Goal: Task Accomplishment & Management: Complete application form

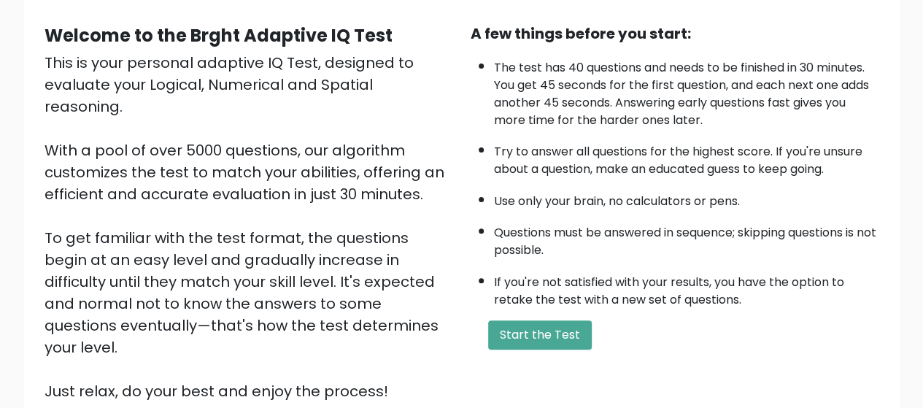
scroll to position [146, 0]
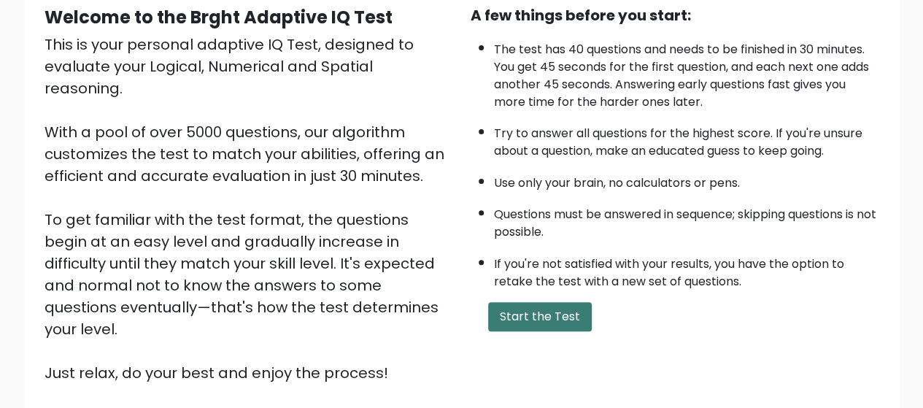
click at [552, 306] on button "Start the Test" at bounding box center [540, 316] width 104 height 29
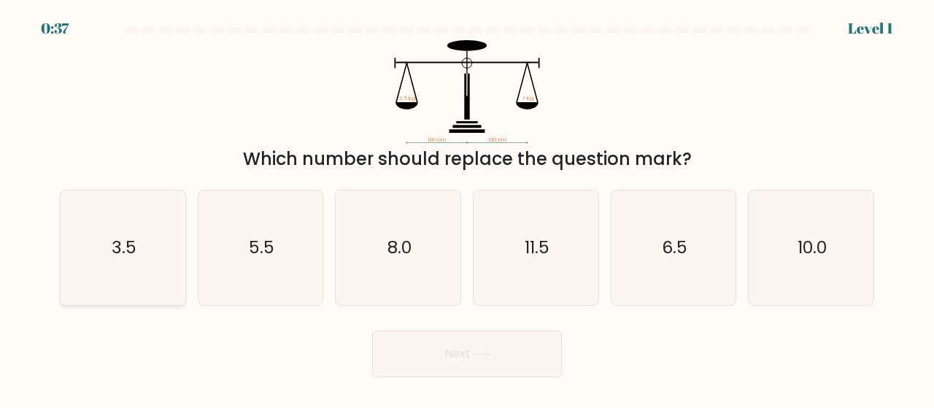
click at [101, 234] on icon "3.5" at bounding box center [123, 247] width 115 height 115
click at [467, 208] on input "a. 3.5" at bounding box center [467, 206] width 1 height 4
radio input "true"
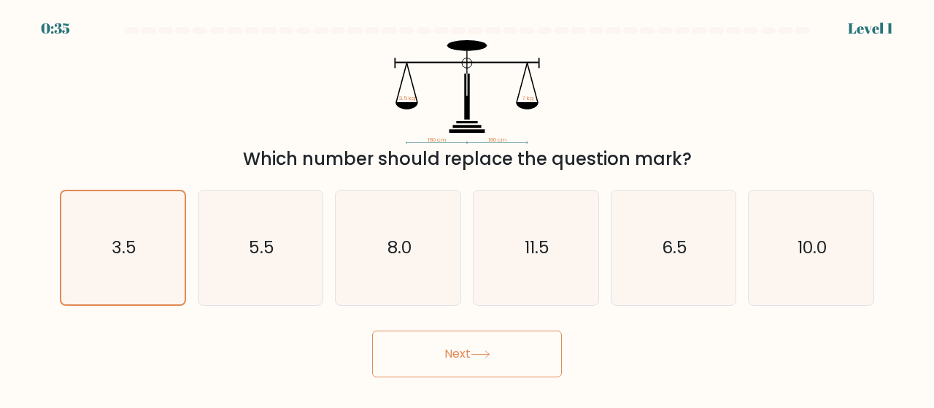
click at [537, 355] on button "Next" at bounding box center [467, 353] width 190 height 47
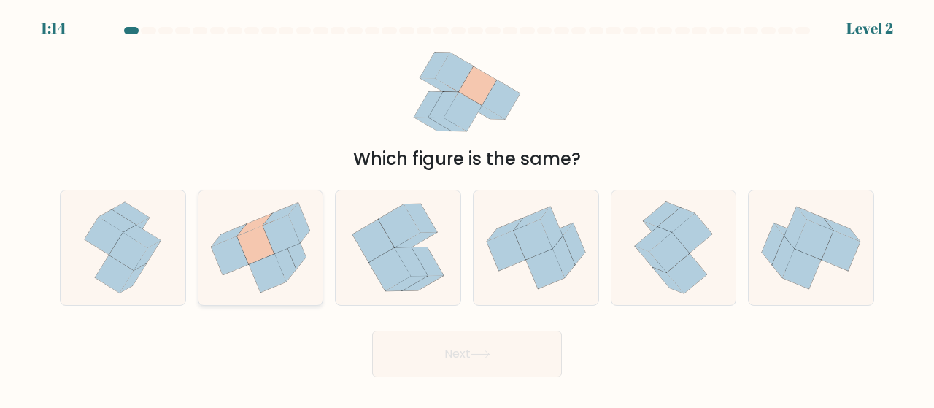
click at [260, 266] on icon at bounding box center [267, 273] width 37 height 39
click at [467, 208] on input "b." at bounding box center [467, 206] width 1 height 4
radio input "true"
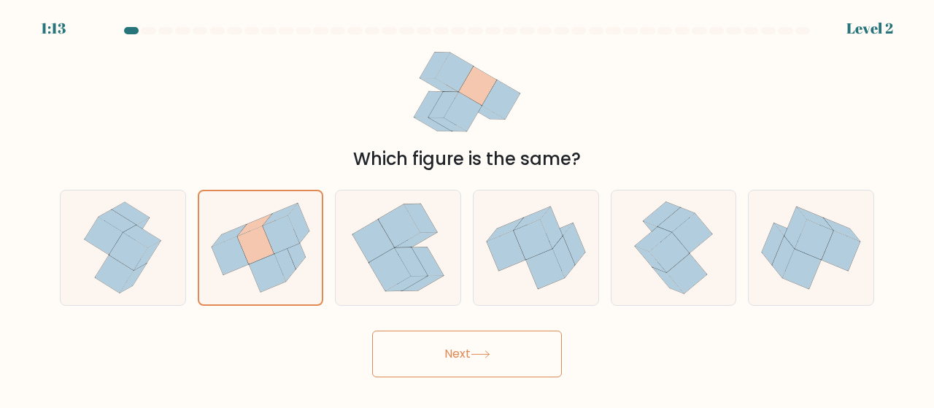
click at [511, 363] on button "Next" at bounding box center [467, 353] width 190 height 47
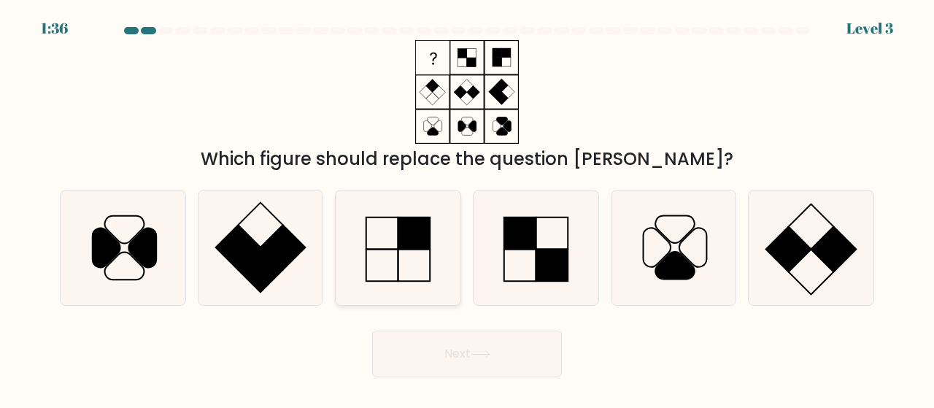
click at [412, 252] on icon at bounding box center [398, 247] width 115 height 115
click at [467, 208] on input "c." at bounding box center [467, 206] width 1 height 4
radio input "true"
click at [534, 356] on button "Next" at bounding box center [467, 353] width 190 height 47
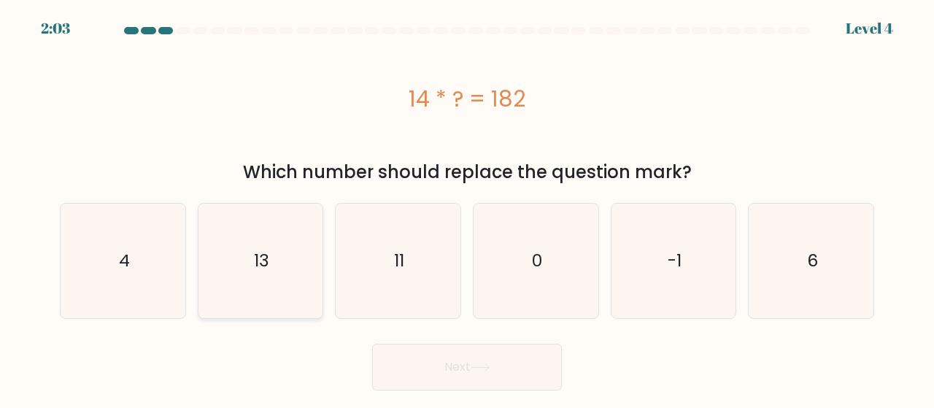
click at [276, 255] on icon "13" at bounding box center [261, 261] width 115 height 115
click at [467, 208] on input "b. 13" at bounding box center [467, 206] width 1 height 4
radio input "true"
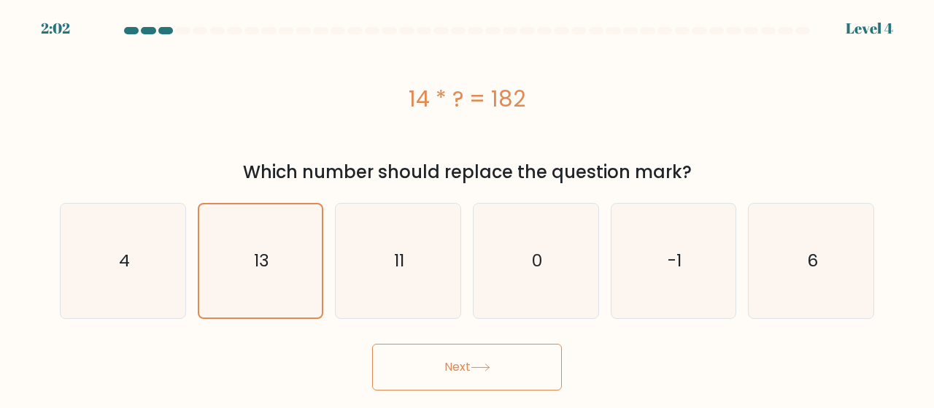
click at [497, 373] on button "Next" at bounding box center [467, 367] width 190 height 47
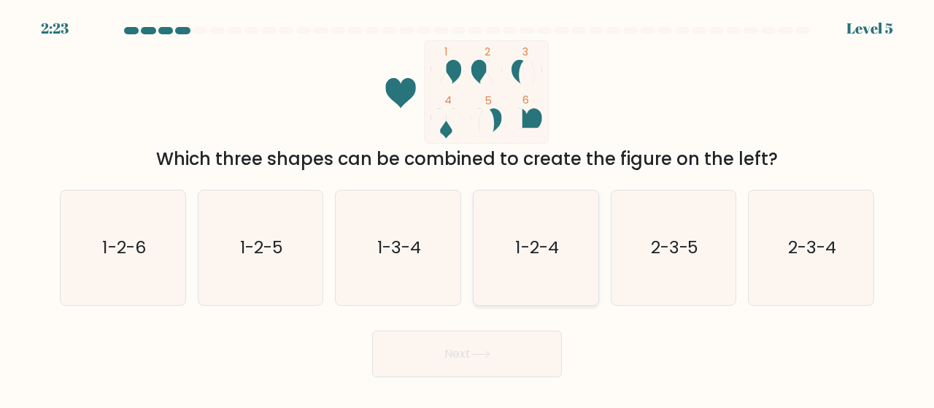
click at [544, 268] on icon "1-2-4" at bounding box center [536, 247] width 115 height 115
click at [468, 208] on input "d. 1-2-4" at bounding box center [467, 206] width 1 height 4
radio input "true"
click at [544, 344] on button "Next" at bounding box center [467, 353] width 190 height 47
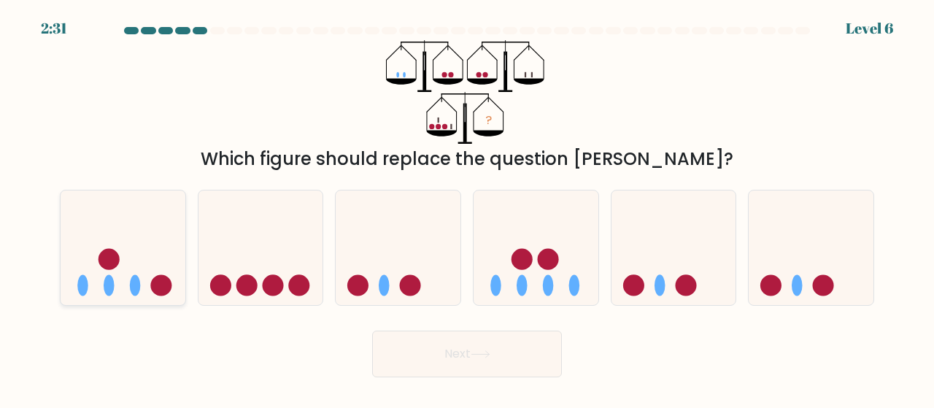
click at [128, 243] on icon at bounding box center [123, 247] width 125 height 103
click at [467, 208] on input "a." at bounding box center [467, 206] width 1 height 4
radio input "true"
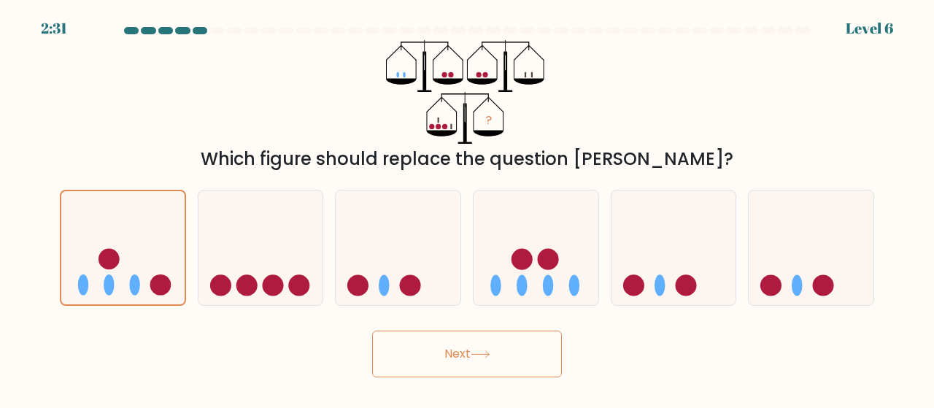
click at [463, 360] on button "Next" at bounding box center [467, 353] width 190 height 47
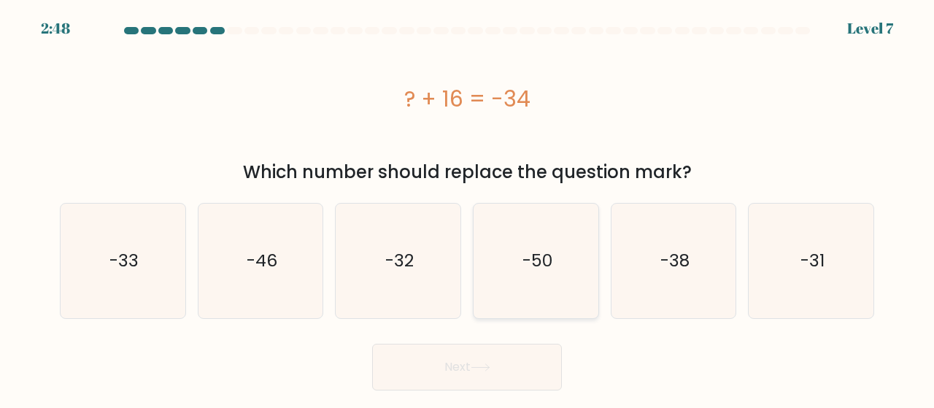
click at [551, 290] on icon "-50" at bounding box center [536, 261] width 115 height 115
click at [468, 208] on input "d. -50" at bounding box center [467, 206] width 1 height 4
radio input "true"
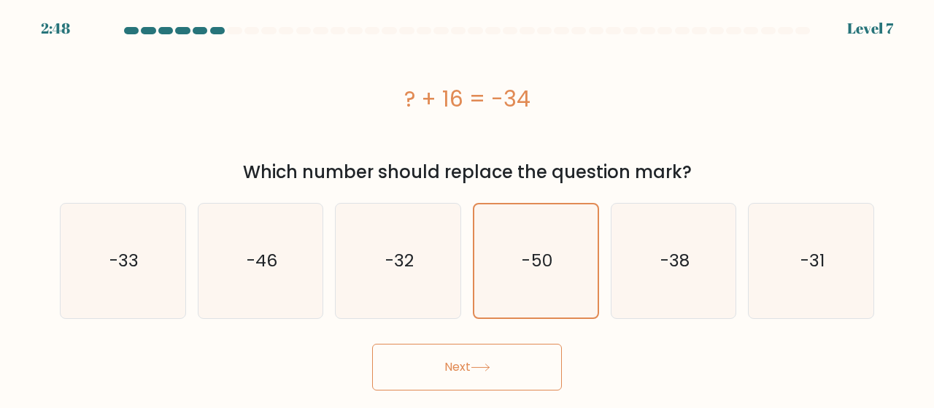
click at [525, 384] on button "Next" at bounding box center [467, 367] width 190 height 47
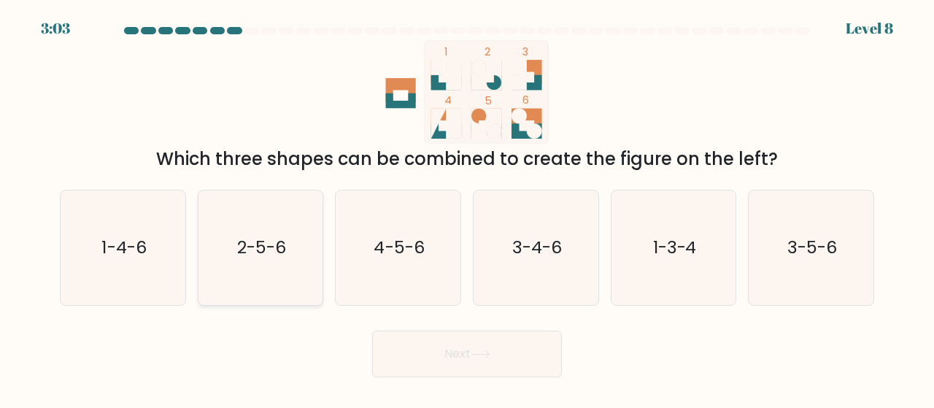
click at [253, 266] on icon "2-5-6" at bounding box center [261, 247] width 115 height 115
click at [467, 208] on input "b. 2-5-6" at bounding box center [467, 206] width 1 height 4
radio input "true"
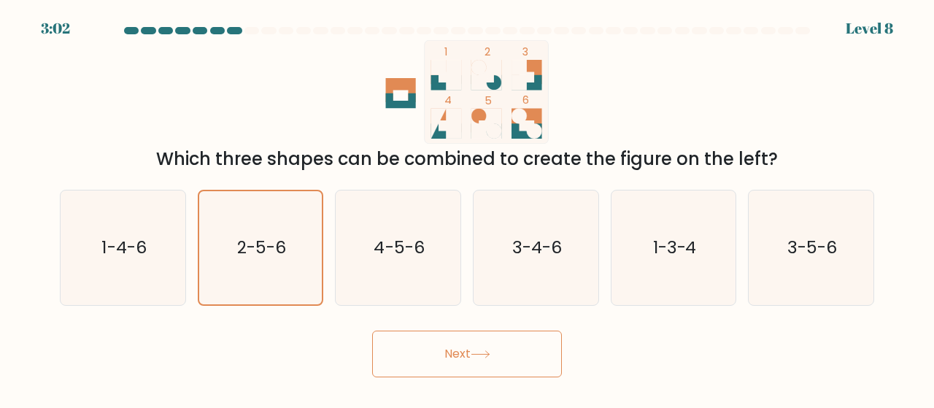
click at [539, 355] on button "Next" at bounding box center [467, 353] width 190 height 47
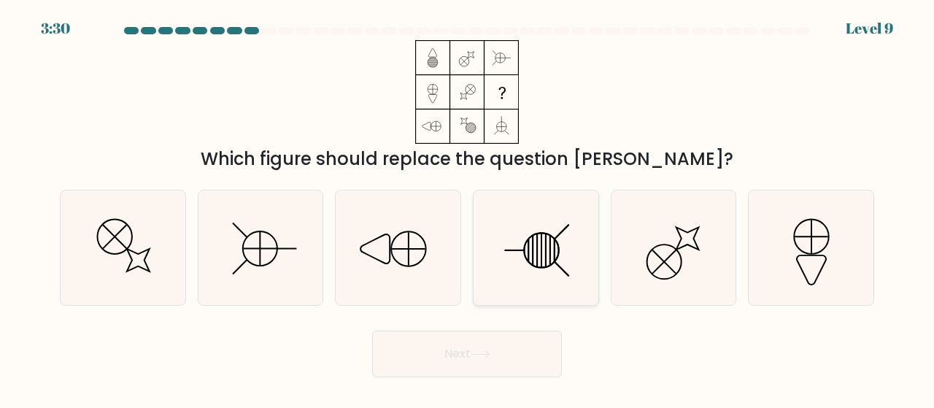
click at [571, 255] on icon at bounding box center [536, 247] width 115 height 115
click at [468, 208] on input "d." at bounding box center [467, 206] width 1 height 4
radio input "true"
click at [505, 347] on button "Next" at bounding box center [467, 353] width 190 height 47
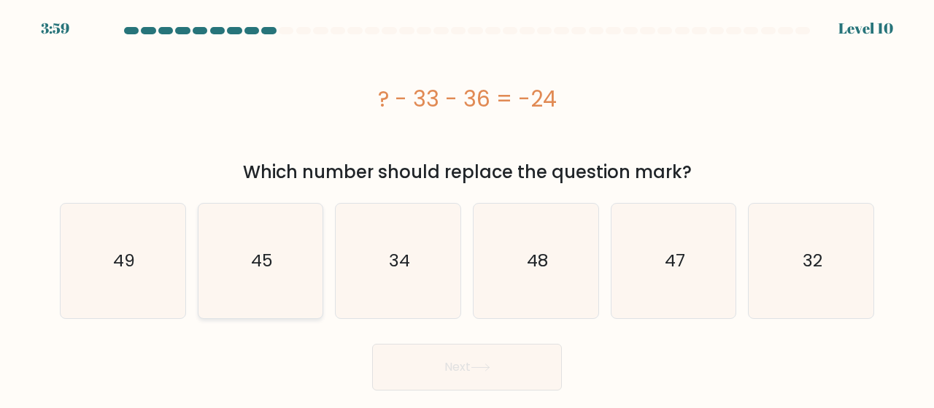
click at [252, 258] on text "45" at bounding box center [262, 261] width 22 height 24
click at [467, 208] on input "b. 45" at bounding box center [467, 206] width 1 height 4
radio input "true"
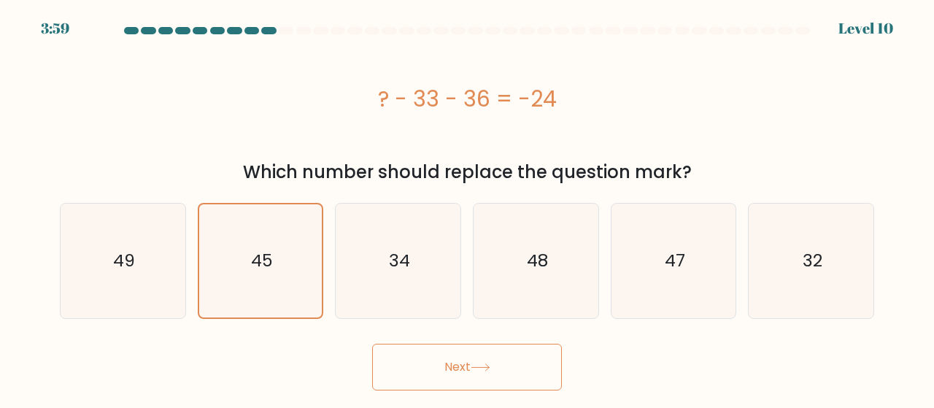
click at [446, 379] on button "Next" at bounding box center [467, 367] width 190 height 47
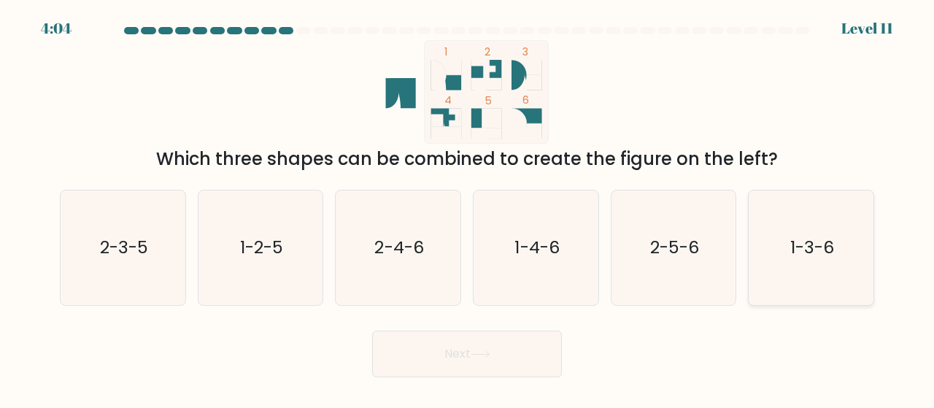
click at [814, 258] on text "1-3-6" at bounding box center [812, 248] width 44 height 24
click at [468, 208] on input "f. 1-3-6" at bounding box center [467, 206] width 1 height 4
radio input "true"
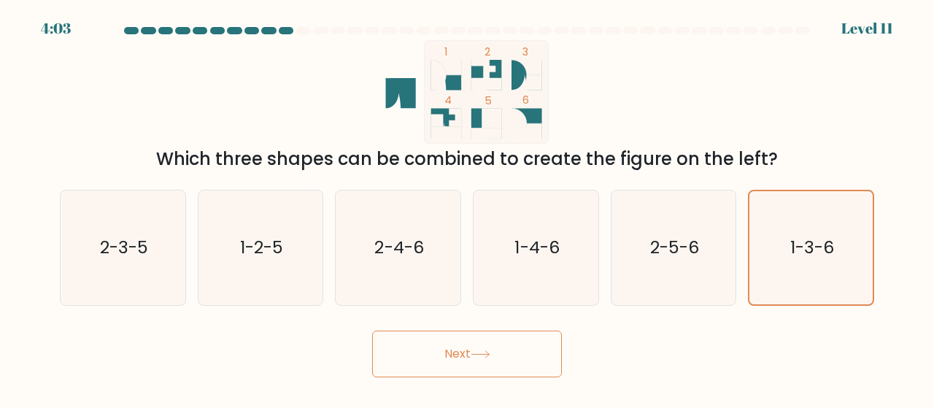
click at [538, 349] on button "Next" at bounding box center [467, 353] width 190 height 47
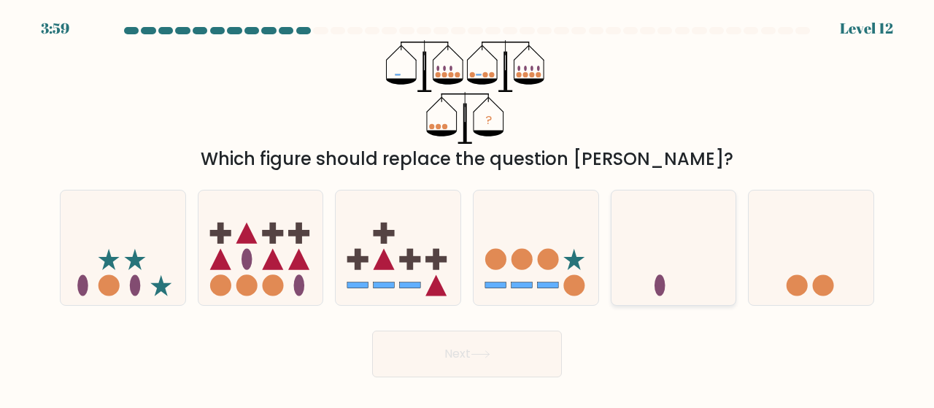
click at [690, 277] on icon at bounding box center [673, 247] width 125 height 103
click at [468, 208] on input "e." at bounding box center [467, 206] width 1 height 4
radio input "true"
click at [518, 348] on button "Next" at bounding box center [467, 353] width 190 height 47
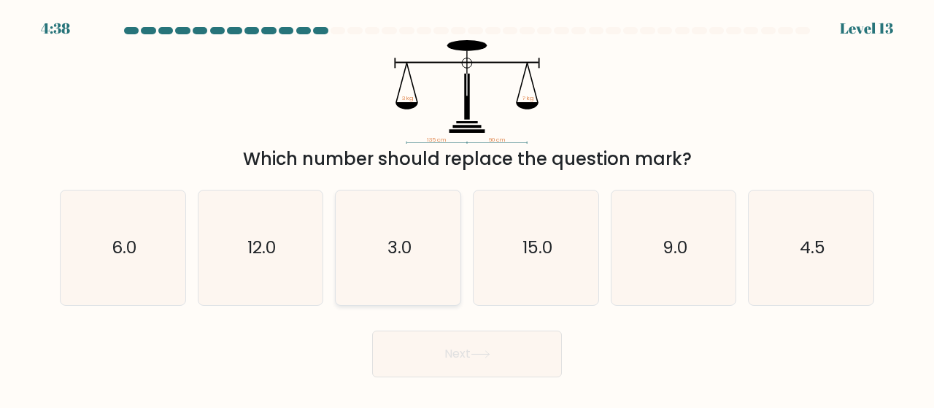
click at [384, 264] on icon "3.0" at bounding box center [398, 247] width 115 height 115
click at [467, 208] on input "c. 3.0" at bounding box center [467, 206] width 1 height 4
radio input "true"
click at [498, 341] on button "Next" at bounding box center [467, 353] width 190 height 47
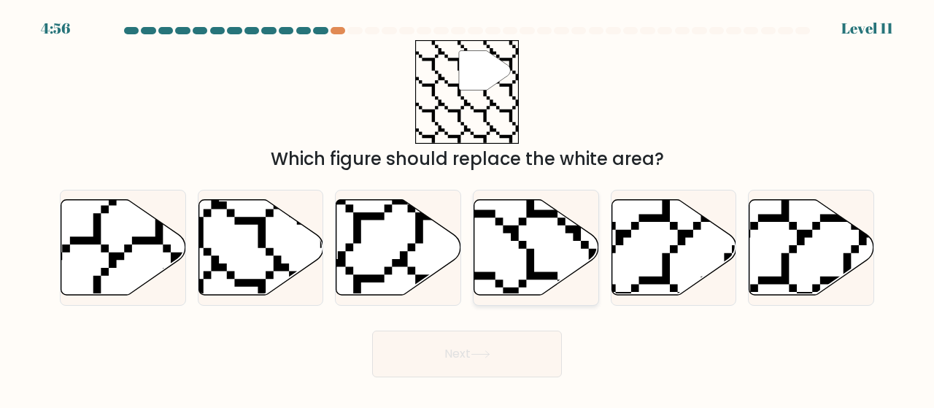
click at [502, 263] on icon at bounding box center [536, 247] width 125 height 96
click at [468, 208] on input "d." at bounding box center [467, 206] width 1 height 4
radio input "true"
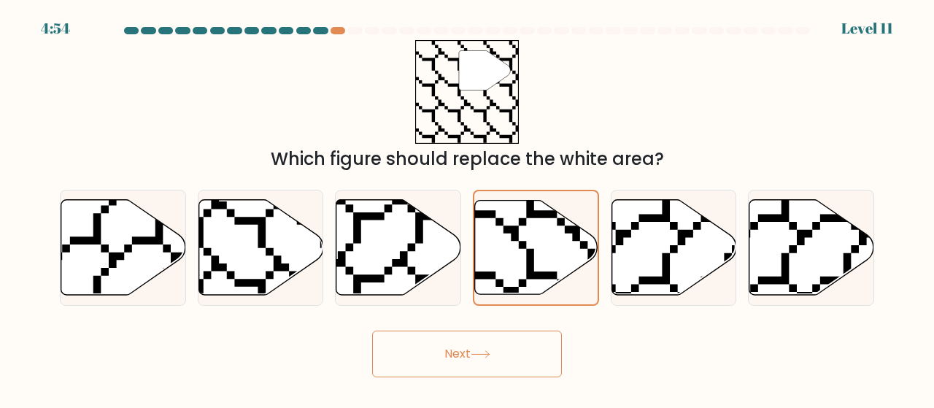
click at [544, 366] on button "Next" at bounding box center [467, 353] width 190 height 47
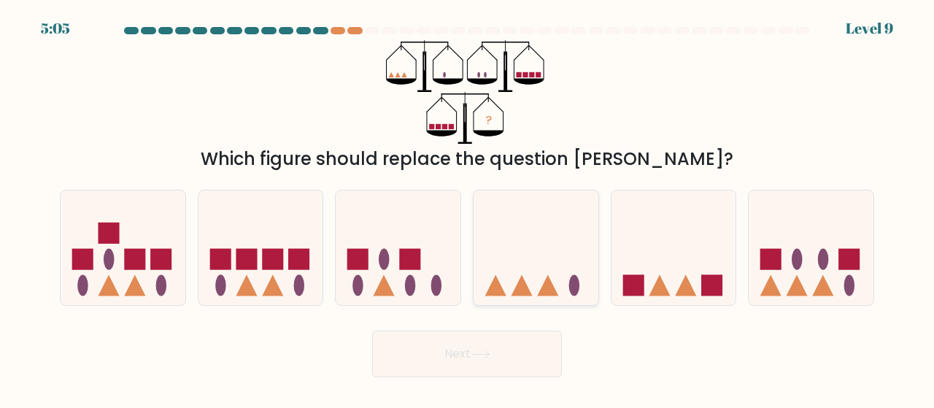
click at [533, 245] on icon at bounding box center [535, 247] width 125 height 103
click at [468, 208] on input "d." at bounding box center [467, 206] width 1 height 4
radio input "true"
click at [509, 349] on button "Next" at bounding box center [467, 353] width 190 height 47
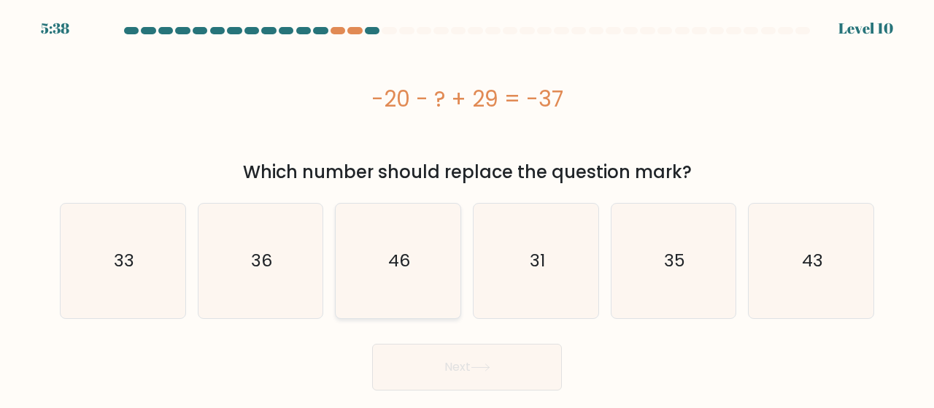
click at [444, 252] on icon "46" at bounding box center [398, 261] width 115 height 115
click at [467, 208] on input "c. 46" at bounding box center [467, 206] width 1 height 4
radio input "true"
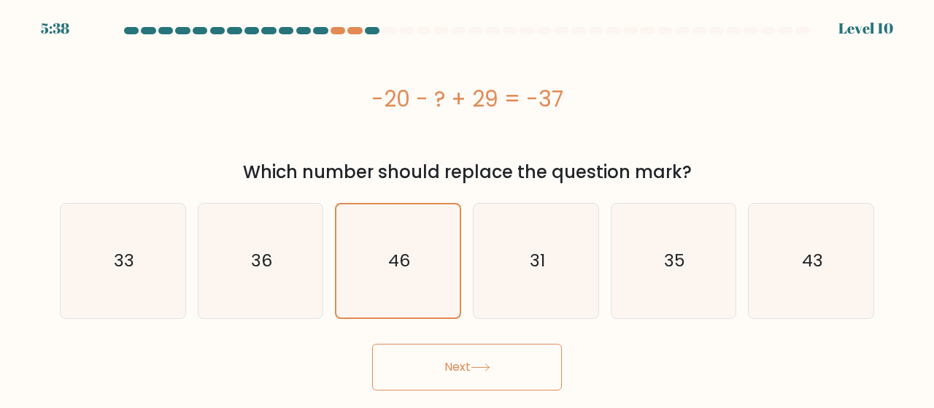
click at [478, 360] on button "Next" at bounding box center [467, 367] width 190 height 47
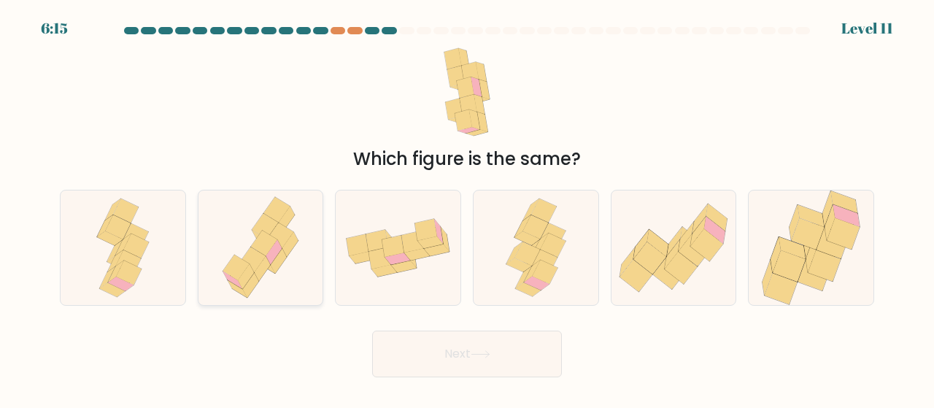
click at [248, 236] on icon at bounding box center [260, 247] width 93 height 115
click at [467, 208] on input "b." at bounding box center [467, 206] width 1 height 4
radio input "true"
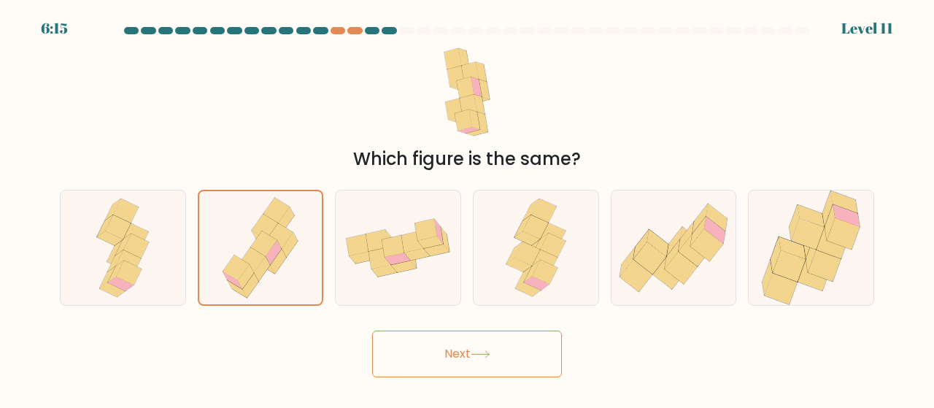
click at [474, 344] on button "Next" at bounding box center [467, 353] width 190 height 47
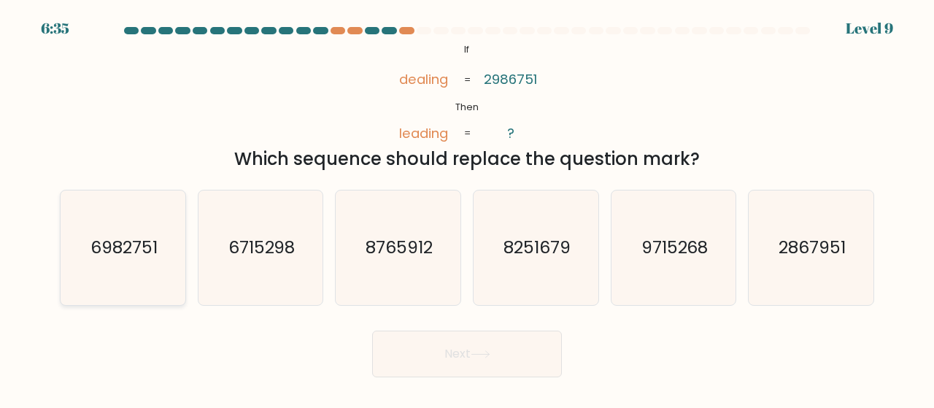
click at [94, 239] on text "6982751" at bounding box center [123, 248] width 67 height 24
click at [467, 208] on input "a. 6982751" at bounding box center [467, 206] width 1 height 4
radio input "true"
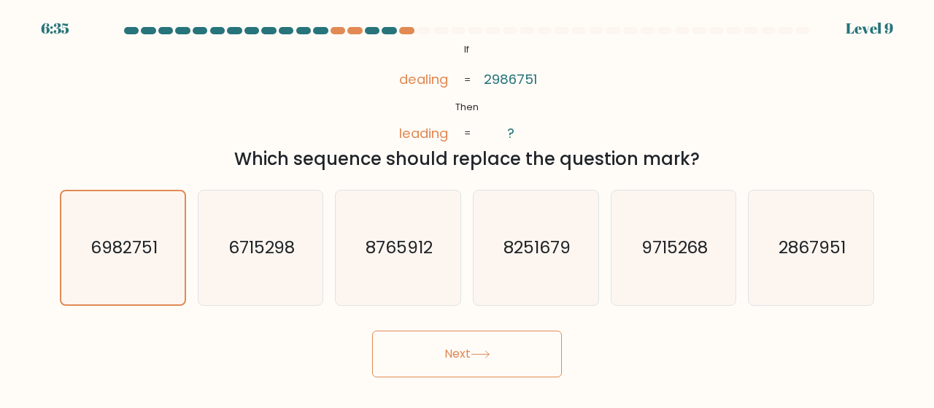
click at [457, 360] on button "Next" at bounding box center [467, 353] width 190 height 47
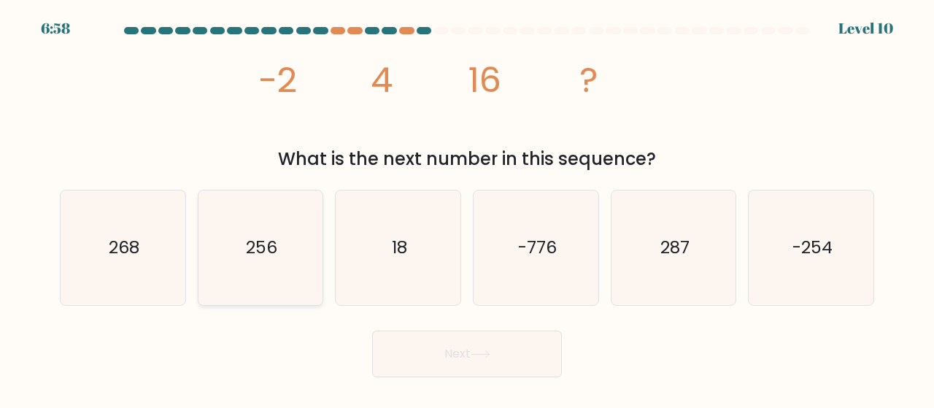
click at [277, 247] on icon "256" at bounding box center [261, 247] width 115 height 115
click at [467, 208] on input "b. 256" at bounding box center [467, 206] width 1 height 4
radio input "true"
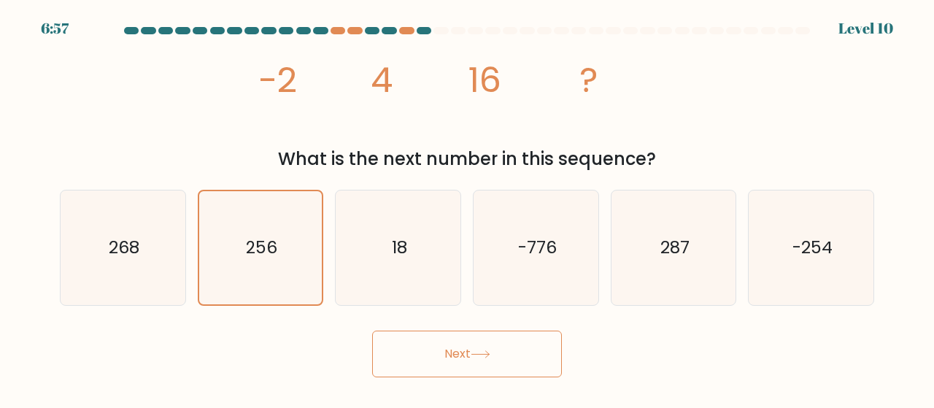
click at [513, 361] on button "Next" at bounding box center [467, 353] width 190 height 47
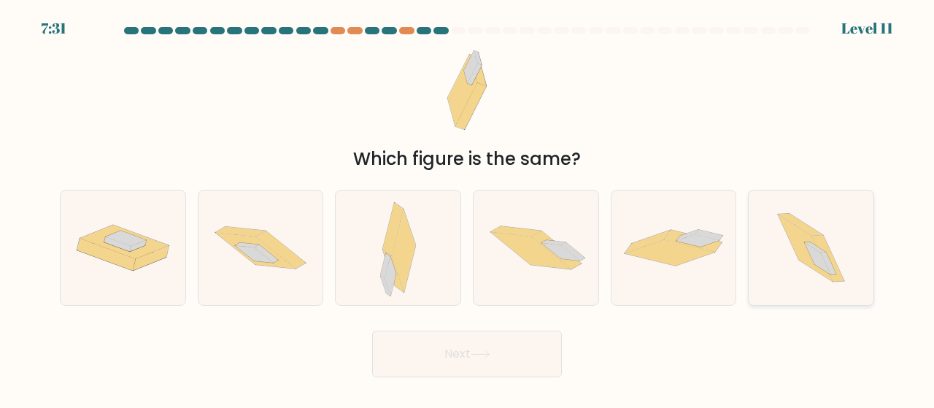
click at [792, 268] on icon at bounding box center [810, 247] width 101 height 115
click at [468, 208] on input "f." at bounding box center [467, 206] width 1 height 4
radio input "true"
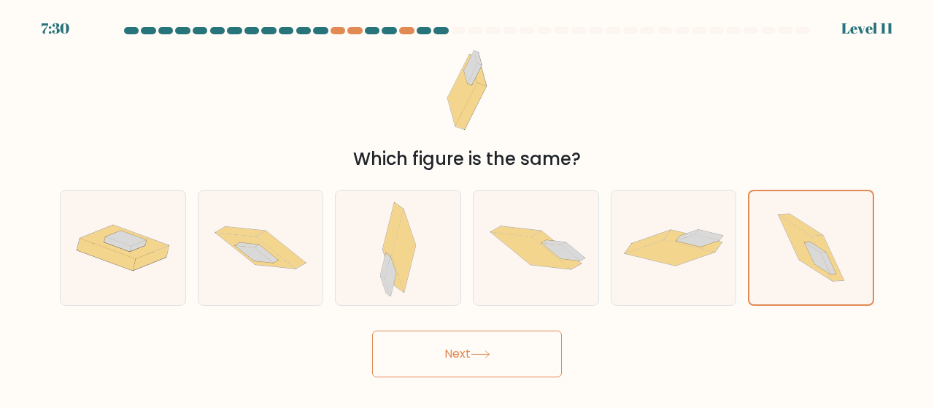
click at [490, 360] on button "Next" at bounding box center [467, 353] width 190 height 47
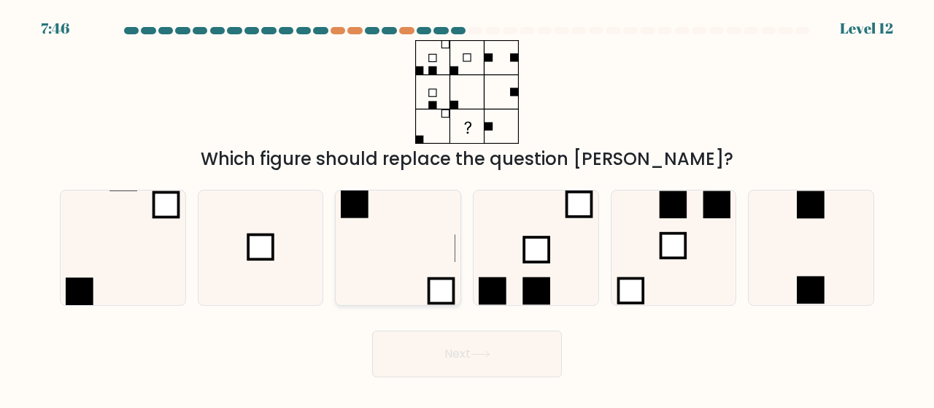
click at [388, 258] on icon at bounding box center [398, 247] width 115 height 115
click at [467, 208] on input "c." at bounding box center [467, 206] width 1 height 4
radio input "true"
click at [525, 369] on button "Next" at bounding box center [467, 353] width 190 height 47
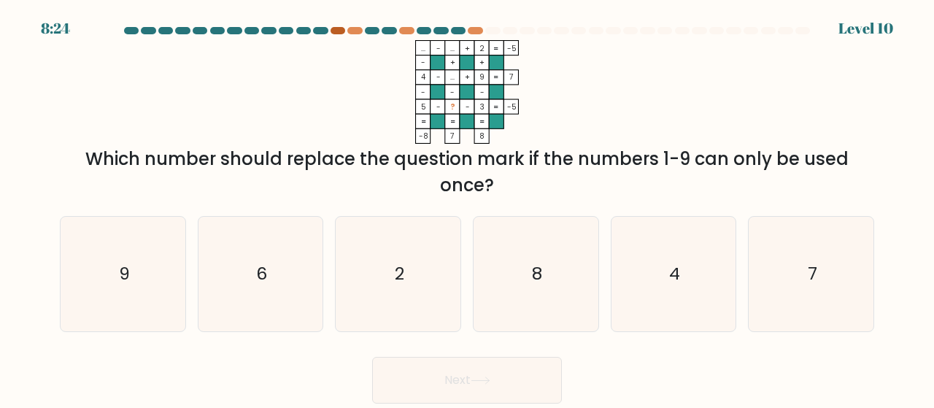
click at [343, 33] on div at bounding box center [337, 30] width 15 height 7
click at [819, 275] on icon "7" at bounding box center [811, 274] width 115 height 115
click at [468, 208] on input "f. 7" at bounding box center [467, 206] width 1 height 4
radio input "true"
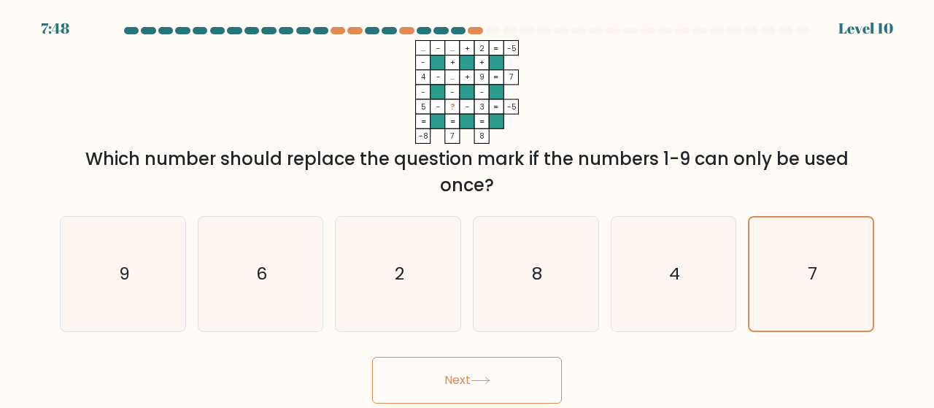
click at [444, 394] on button "Next" at bounding box center [467, 380] width 190 height 47
